Goal: Information Seeking & Learning: Learn about a topic

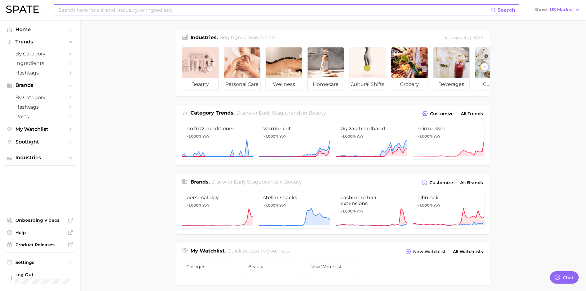
click at [121, 11] on input at bounding box center [274, 10] width 433 height 10
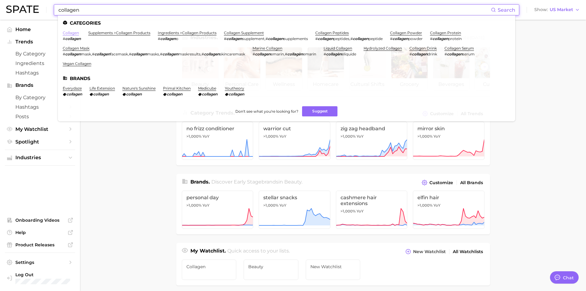
type input "collagen"
click at [71, 34] on link "collagen" at bounding box center [71, 32] width 16 height 5
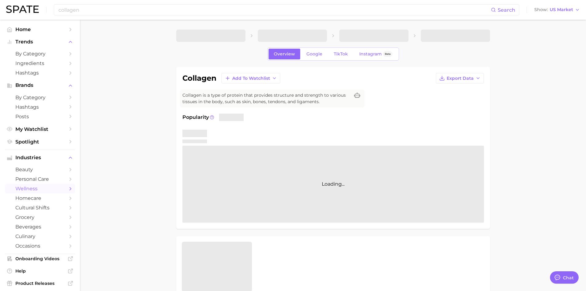
type textarea "x"
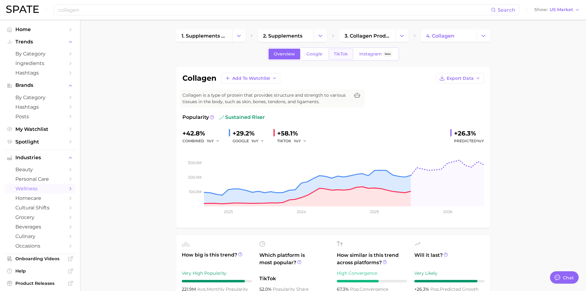
click at [350, 54] on link "TikTok" at bounding box center [341, 54] width 25 height 11
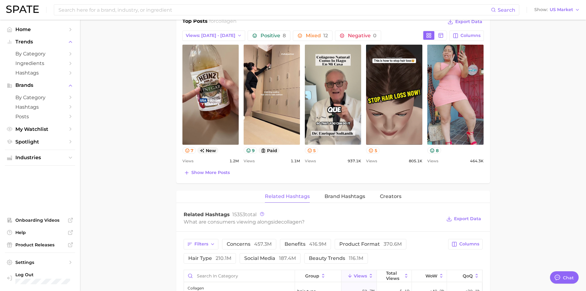
scroll to position [369, 0]
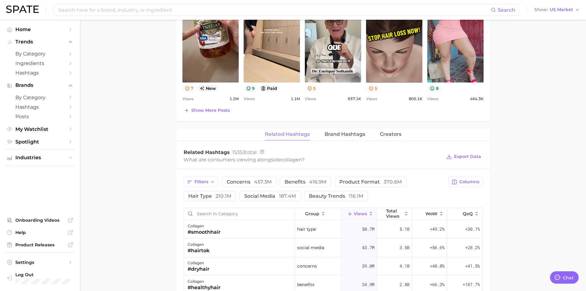
click at [322, 138] on div "Related Hashtags Brand Hashtags Creators" at bounding box center [333, 134] width 314 height 12
click at [336, 137] on button "Brand Hashtags" at bounding box center [345, 134] width 41 height 12
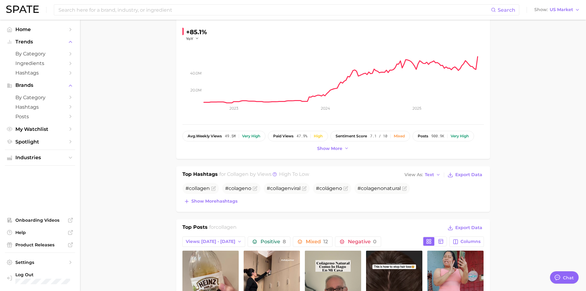
scroll to position [78, 0]
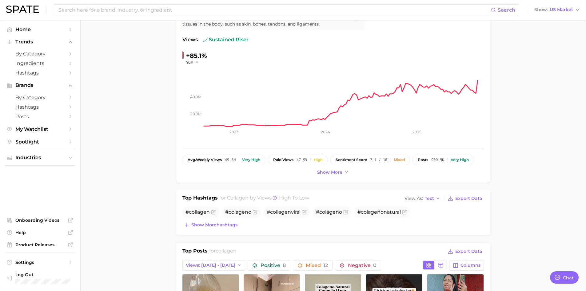
click at [149, 15] on div "Search Show US Market" at bounding box center [293, 10] width 574 height 20
click at [149, 16] on div "Search Show US Market" at bounding box center [293, 10] width 574 height 20
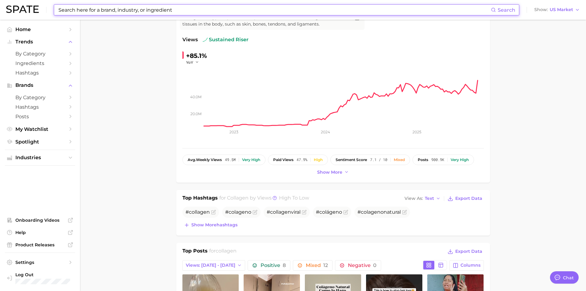
click at [149, 11] on input at bounding box center [274, 10] width 433 height 10
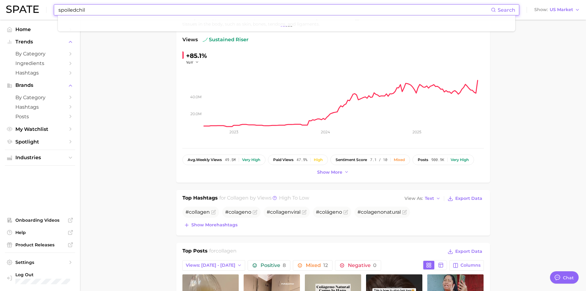
type input "spoiledchild"
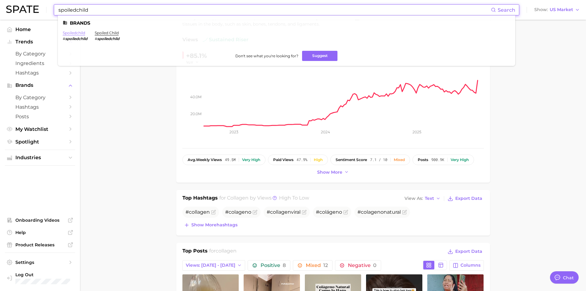
click at [67, 32] on link "spoiledchild" at bounding box center [74, 32] width 22 height 5
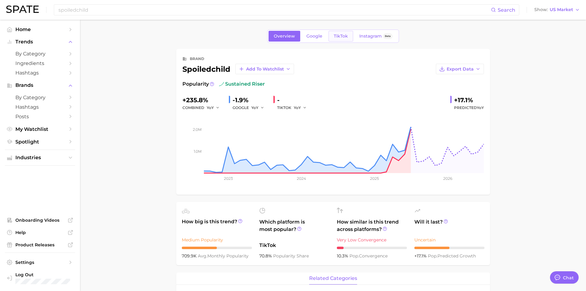
click at [338, 37] on span "TikTok" at bounding box center [341, 36] width 14 height 5
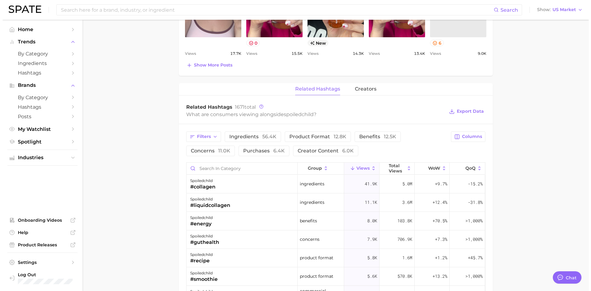
scroll to position [400, 0]
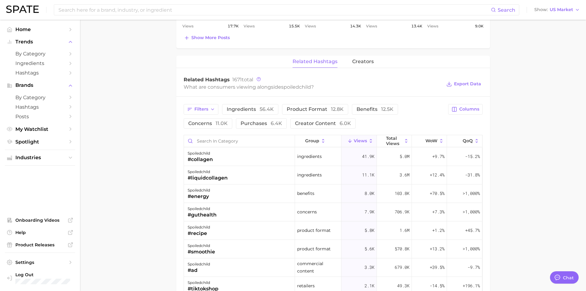
click at [369, 142] on icon at bounding box center [372, 141] width 6 height 6
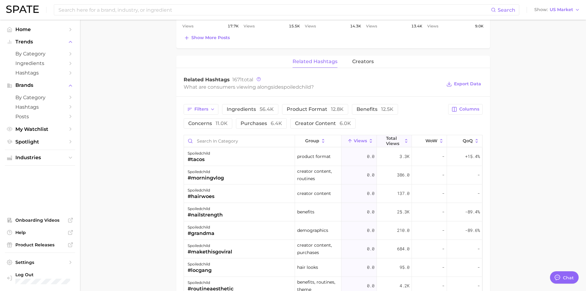
click at [404, 140] on icon at bounding box center [407, 141] width 6 height 6
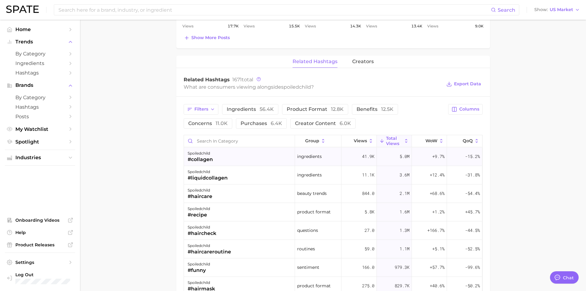
click at [204, 159] on div "#collagen" at bounding box center [200, 159] width 25 height 7
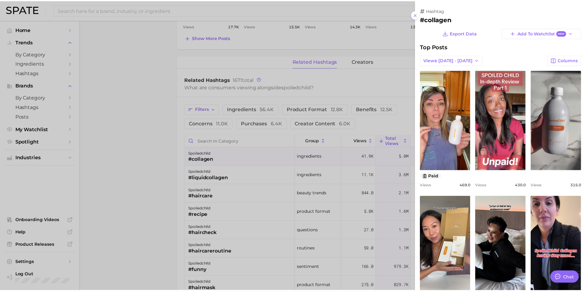
scroll to position [0, 0]
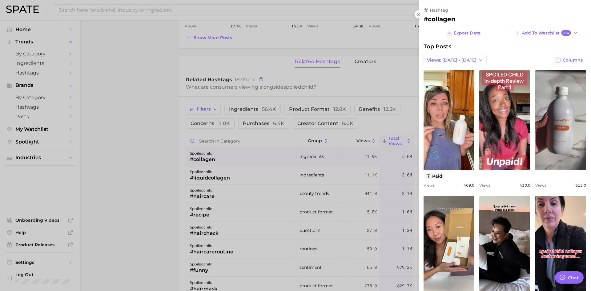
click at [163, 147] on div at bounding box center [295, 145] width 591 height 291
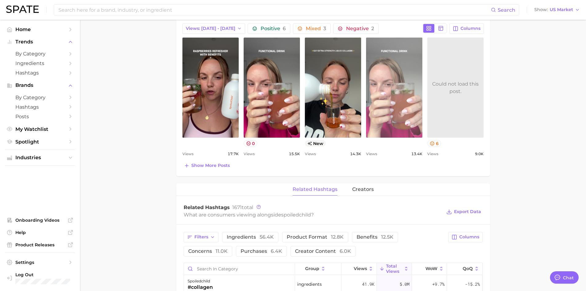
scroll to position [185, 0]
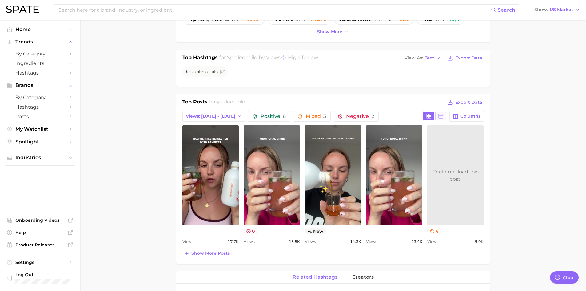
click at [444, 116] on rect at bounding box center [441, 116] width 4 height 4
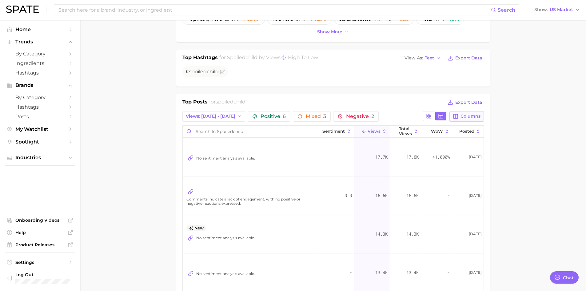
click at [468, 115] on span "Columns" at bounding box center [471, 116] width 20 height 5
click at [461, 119] on span "Columns" at bounding box center [471, 116] width 20 height 5
click at [417, 133] on button "Total Views" at bounding box center [405, 132] width 31 height 12
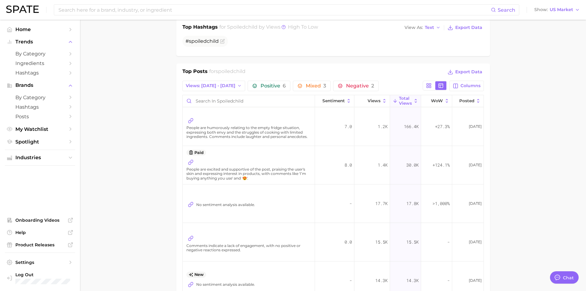
scroll to position [216, 0]
click at [212, 86] on span "Views: [DATE] - [DATE]" at bounding box center [211, 85] width 50 height 5
click at [208, 116] on button "Total Views" at bounding box center [217, 119] width 68 height 11
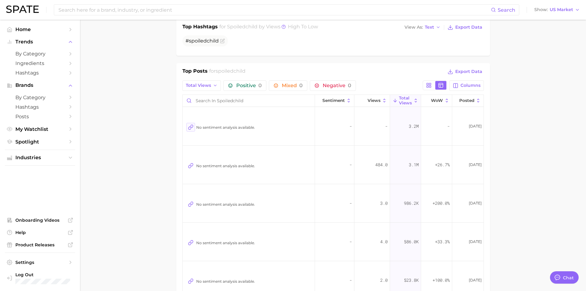
click at [190, 128] on icon at bounding box center [191, 127] width 6 height 6
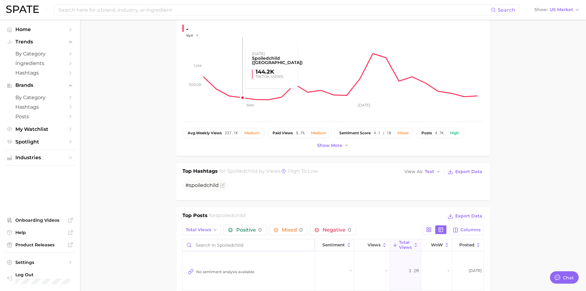
scroll to position [185, 0]
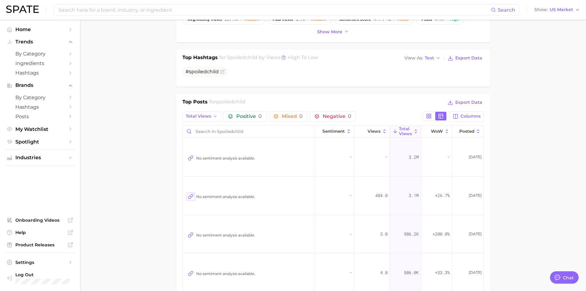
click at [190, 194] on icon at bounding box center [191, 197] width 6 height 6
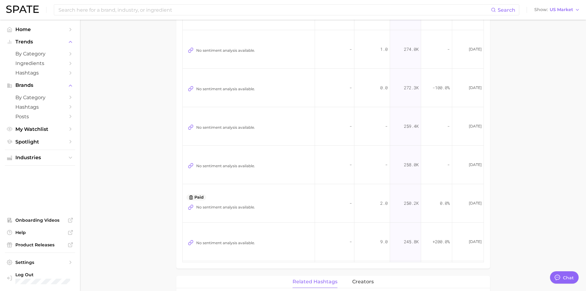
scroll to position [369, 0]
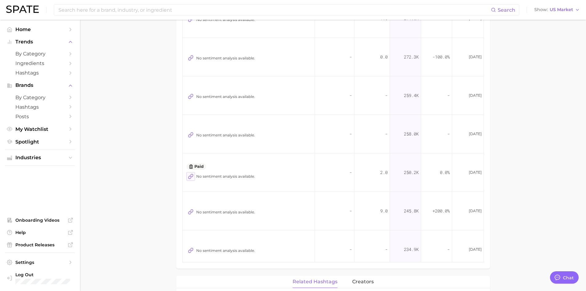
click at [191, 175] on icon at bounding box center [191, 177] width 6 height 6
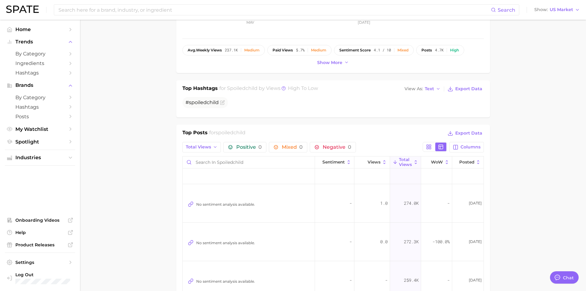
scroll to position [0, 0]
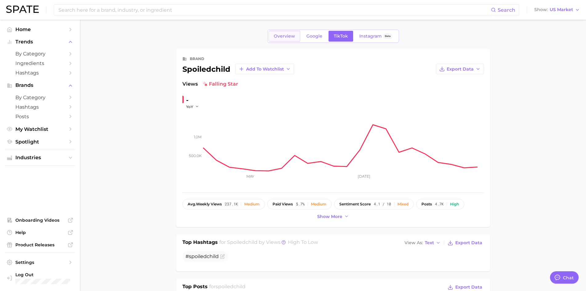
click at [282, 32] on link "Overview" at bounding box center [285, 36] width 32 height 11
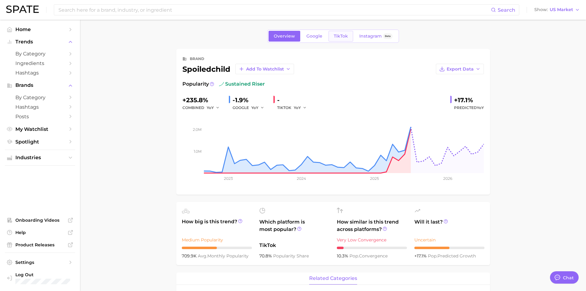
click at [350, 35] on link "TikTok" at bounding box center [341, 36] width 25 height 11
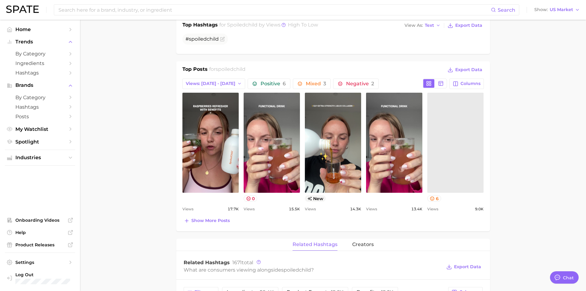
scroll to position [216, 0]
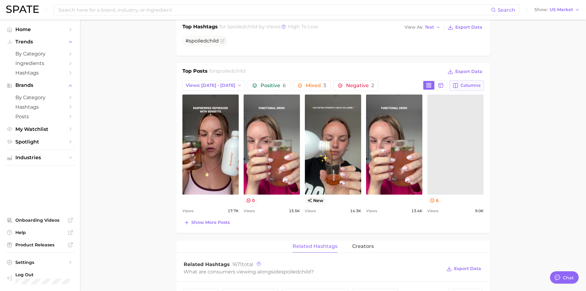
click at [474, 82] on button "Columns" at bounding box center [467, 85] width 34 height 10
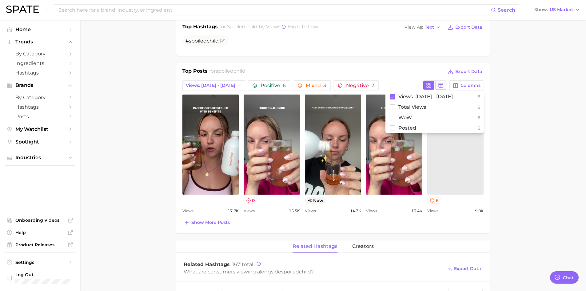
click at [441, 84] on icon at bounding box center [441, 86] width 6 height 6
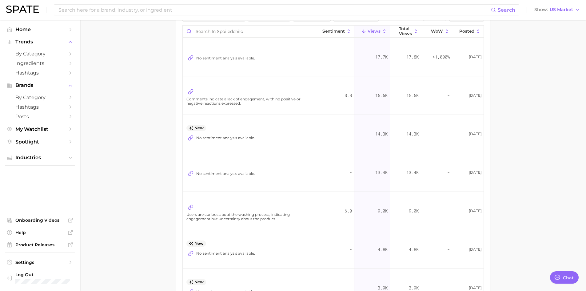
scroll to position [246, 0]
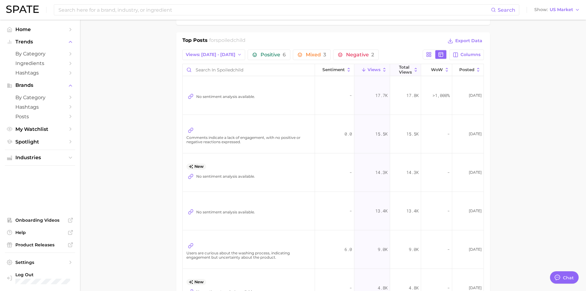
click at [413, 71] on icon at bounding box center [415, 69] width 5 height 5
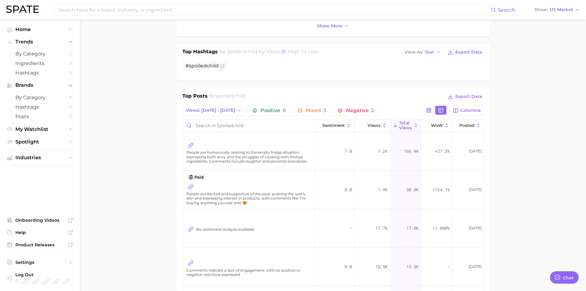
scroll to position [185, 0]
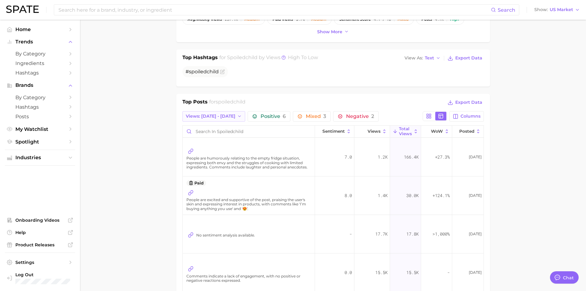
click at [219, 115] on span "Views: [DATE] - [DATE]" at bounding box center [211, 116] width 50 height 5
click at [219, 147] on button "Total Views" at bounding box center [217, 149] width 68 height 11
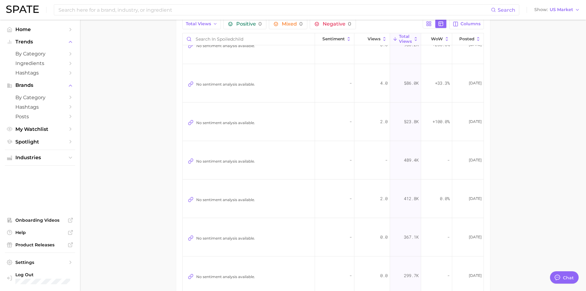
scroll to position [92, 0]
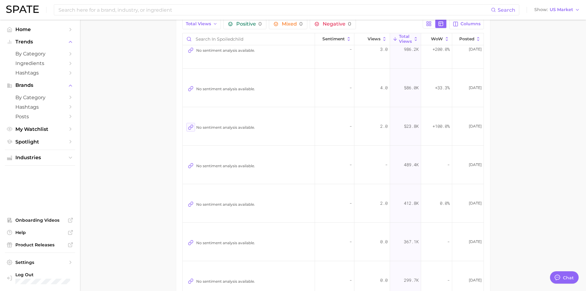
click at [193, 125] on icon at bounding box center [191, 127] width 6 height 6
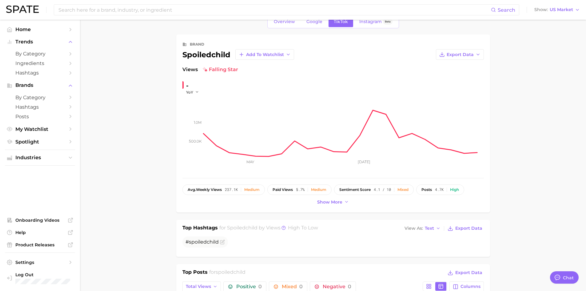
scroll to position [0, 0]
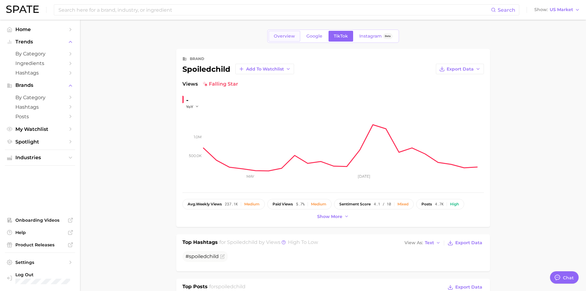
click at [287, 34] on span "Overview" at bounding box center [284, 36] width 21 height 5
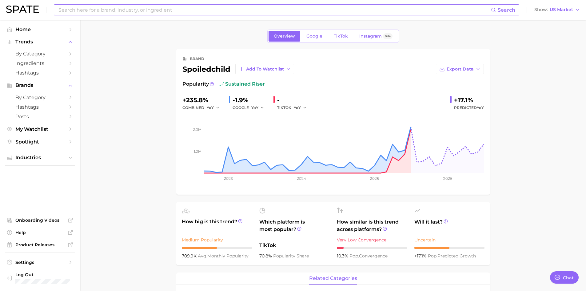
click at [192, 9] on input at bounding box center [274, 10] width 433 height 10
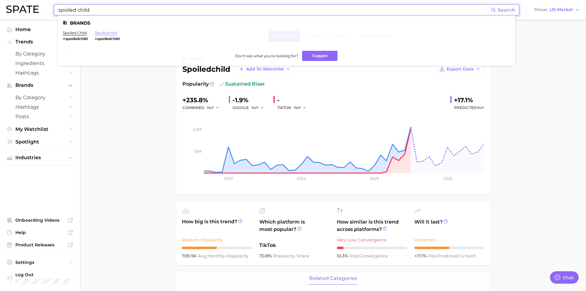
type input "spoiled child"
click at [109, 33] on link "spoiledchild" at bounding box center [106, 32] width 22 height 5
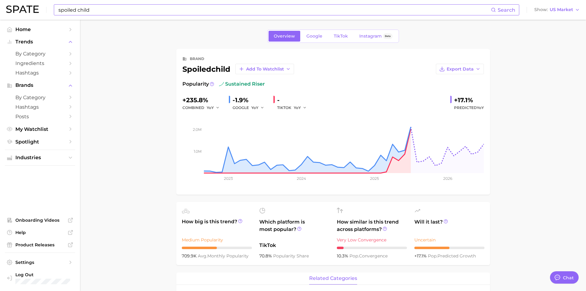
click at [81, 5] on input "spoiled child" at bounding box center [274, 10] width 433 height 10
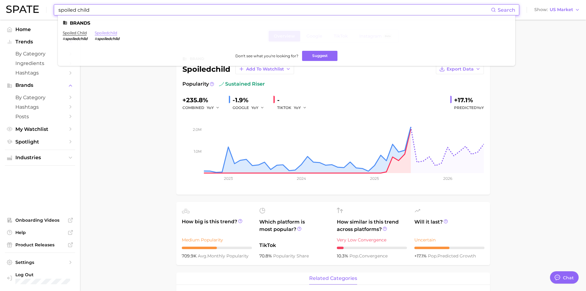
click at [108, 31] on link "spoiledchild" at bounding box center [106, 32] width 22 height 5
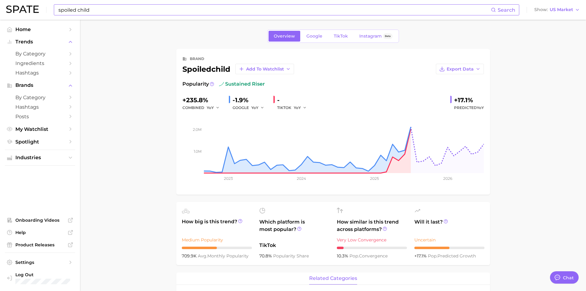
click at [99, 13] on input "spoiled child" at bounding box center [274, 10] width 433 height 10
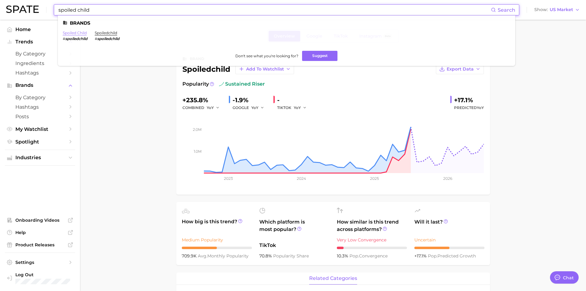
click at [79, 34] on link "spoiled child" at bounding box center [75, 32] width 24 height 5
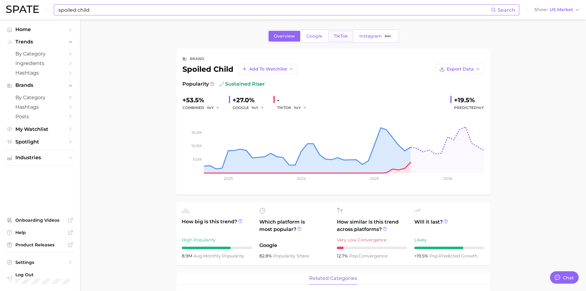
click at [349, 36] on link "TikTok" at bounding box center [341, 36] width 25 height 11
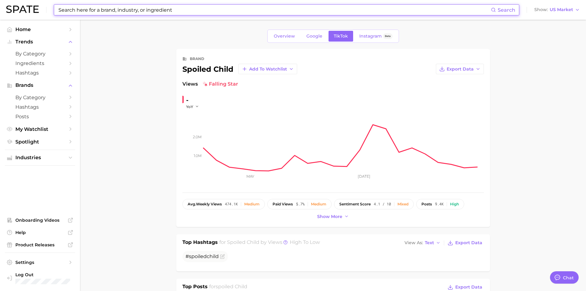
click at [163, 11] on input at bounding box center [274, 10] width 433 height 10
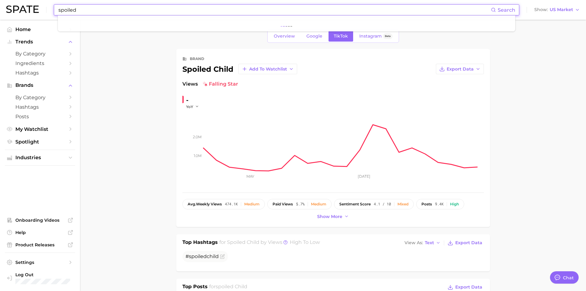
type input "spoiled"
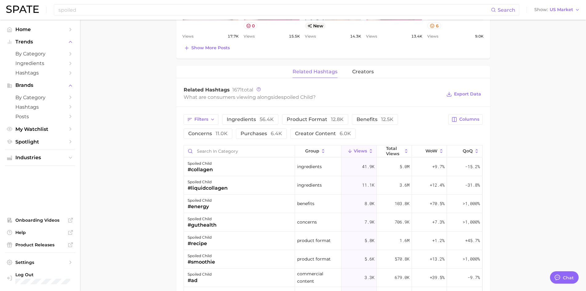
scroll to position [308, 0]
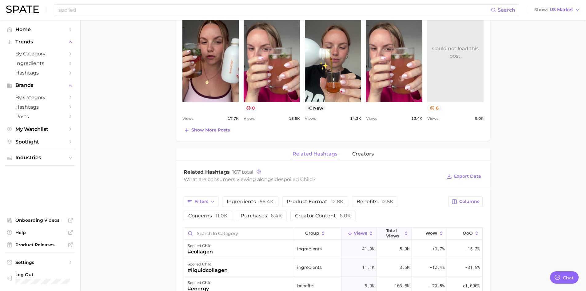
click at [399, 233] on button "Total Views" at bounding box center [394, 234] width 35 height 12
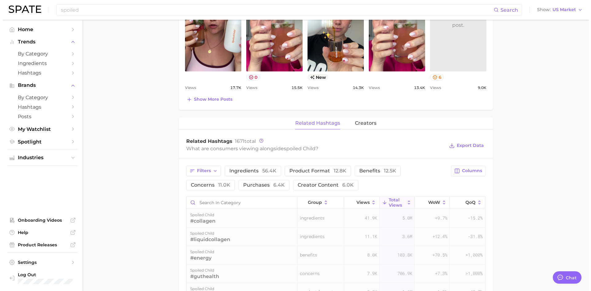
scroll to position [400, 0]
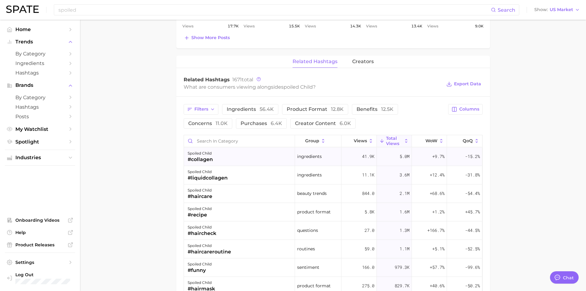
click at [201, 159] on div "#collagen" at bounding box center [200, 159] width 25 height 7
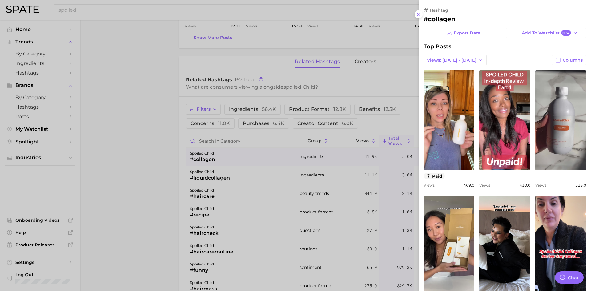
scroll to position [0, 0]
click at [459, 59] on span "Views: [DATE] - [DATE]" at bounding box center [452, 60] width 50 height 5
click at [453, 84] on button "Total Views" at bounding box center [458, 82] width 68 height 11
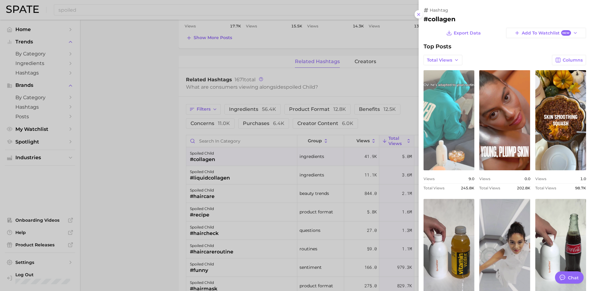
click at [452, 104] on link "view post on TikTok" at bounding box center [449, 120] width 51 height 100
